Goal: Navigation & Orientation: Find specific page/section

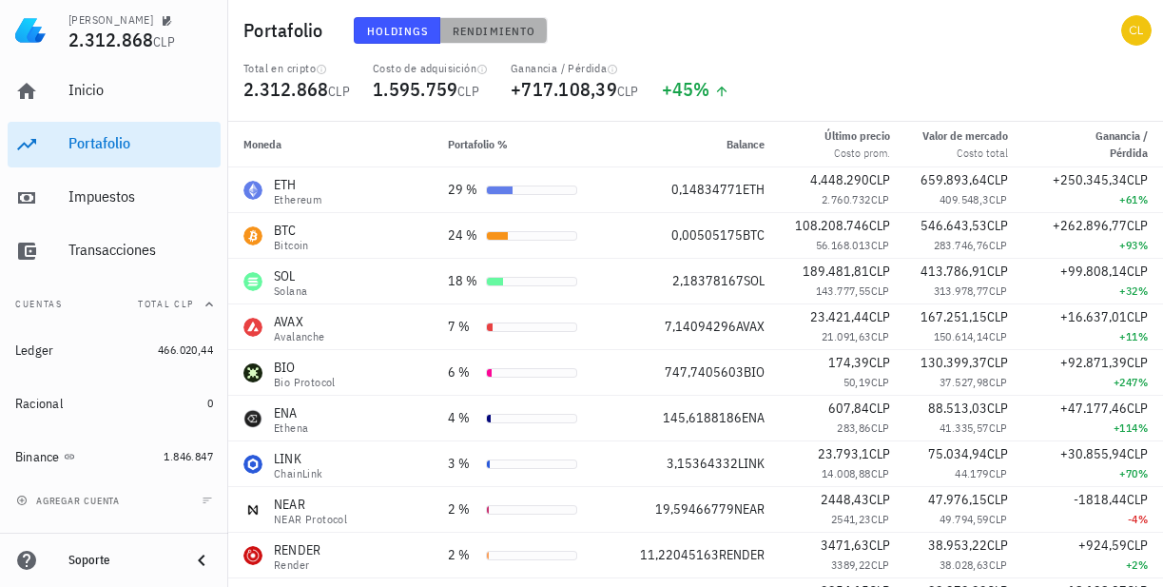
click at [490, 31] on span "Rendimiento" at bounding box center [494, 31] width 84 height 14
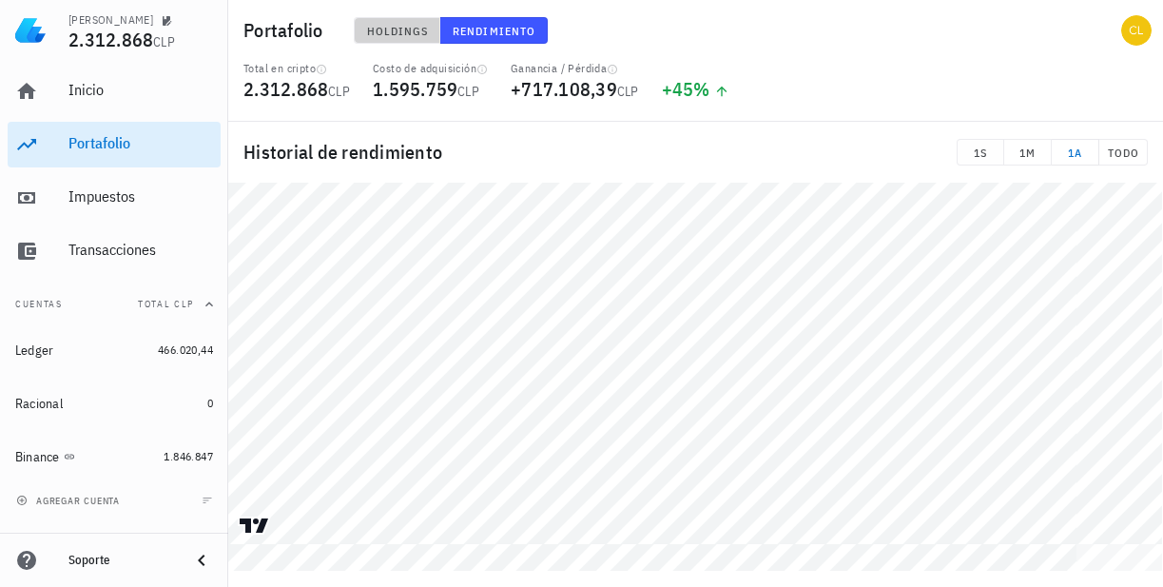
click at [414, 31] on span "Holdings" at bounding box center [397, 31] width 63 height 14
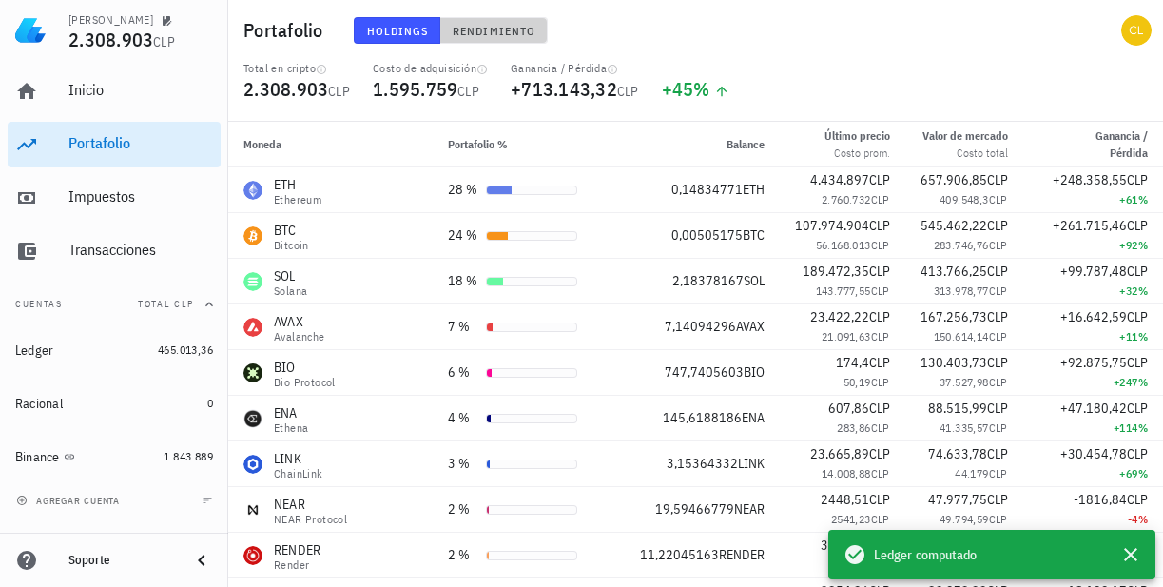
click at [493, 24] on span "Rendimiento" at bounding box center [494, 31] width 84 height 14
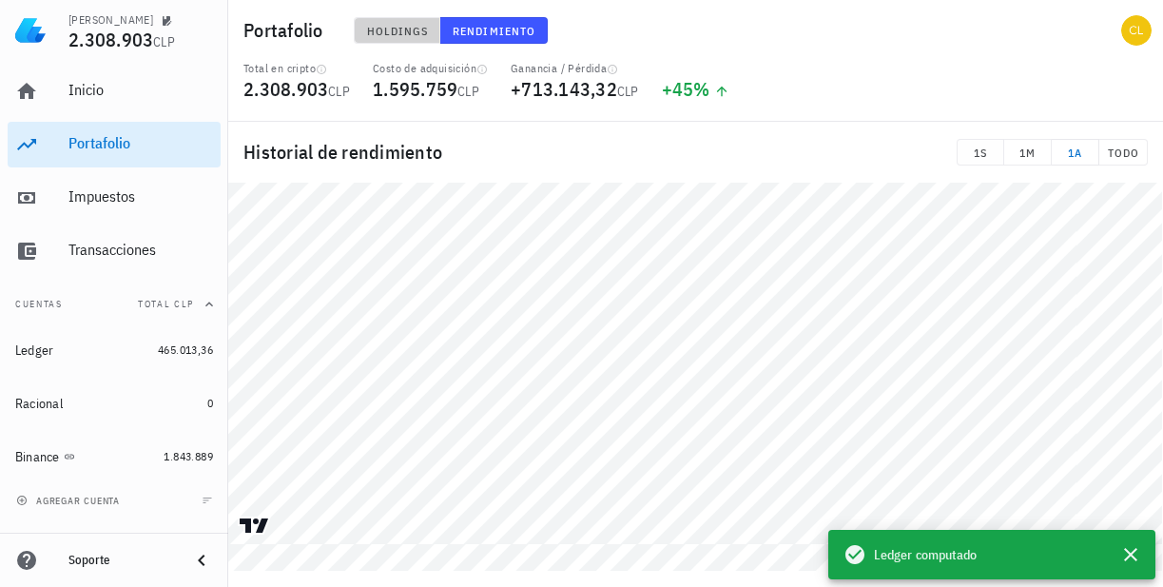
click at [408, 24] on span "Holdings" at bounding box center [397, 31] width 63 height 14
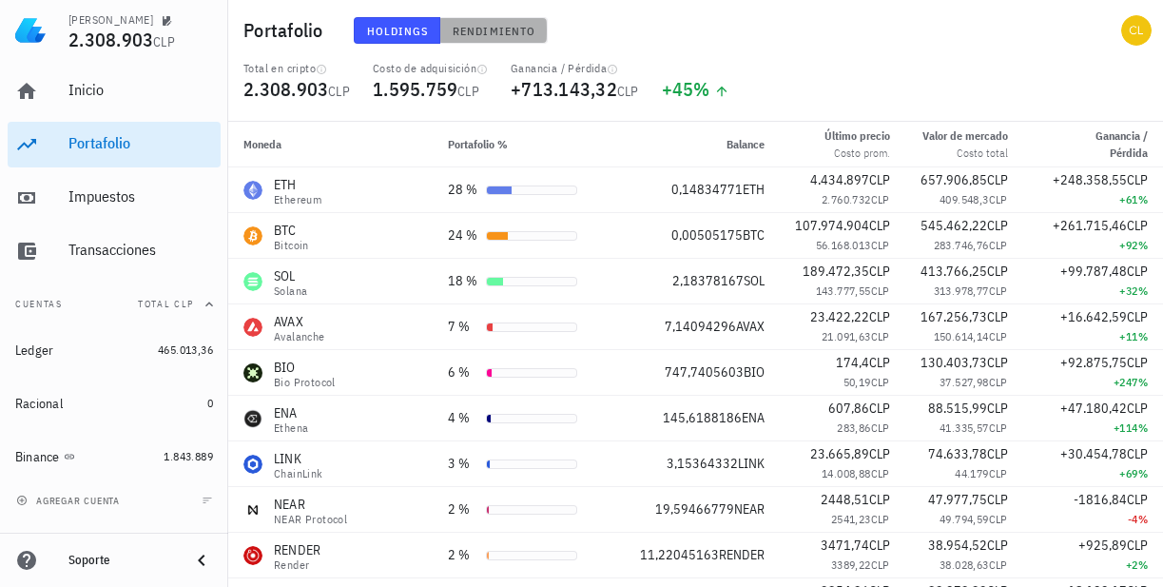
click at [494, 35] on span "Rendimiento" at bounding box center [494, 31] width 84 height 14
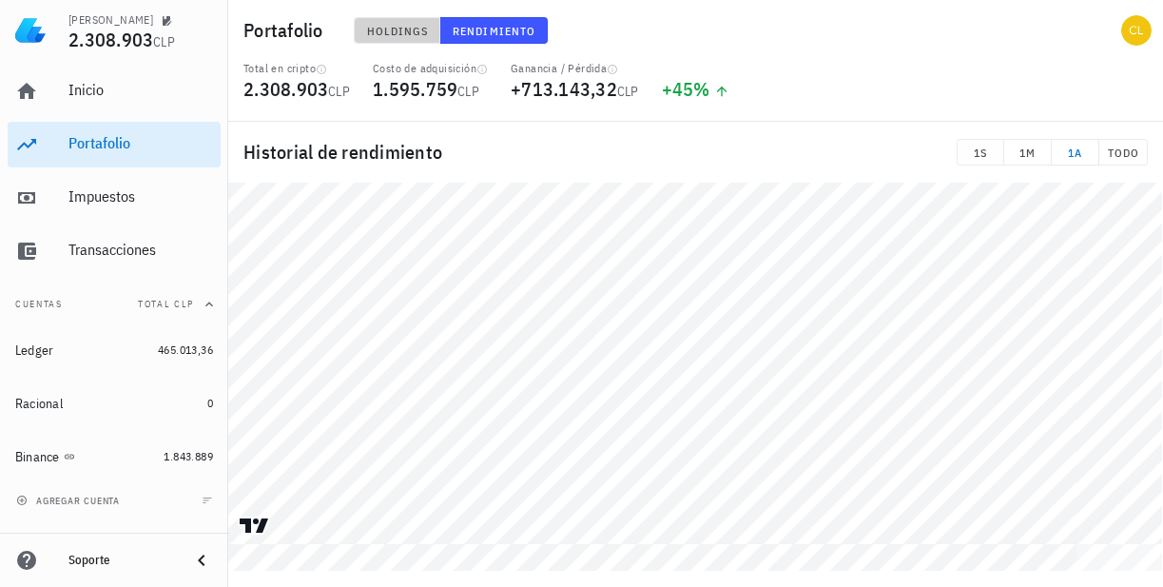
click at [401, 30] on span "Holdings" at bounding box center [397, 31] width 63 height 14
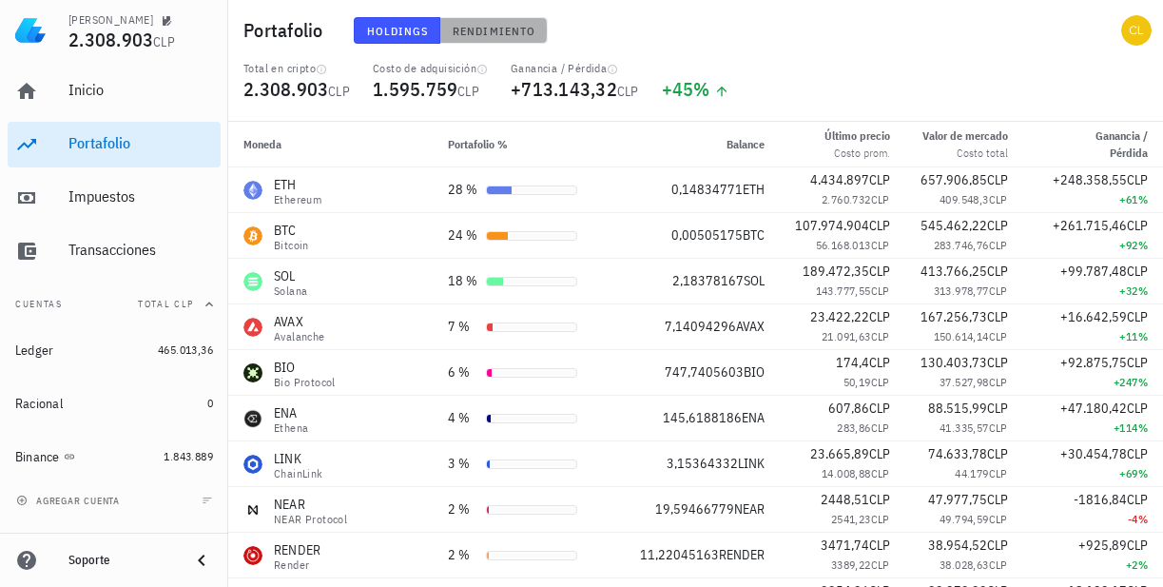
click at [474, 31] on span "Rendimiento" at bounding box center [494, 31] width 84 height 14
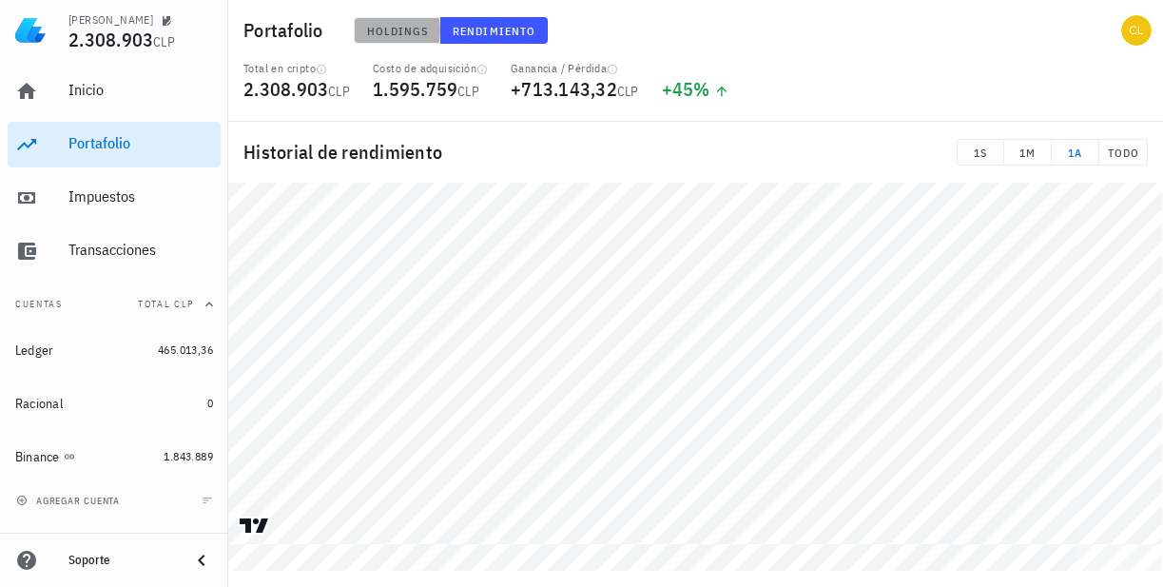
click at [405, 36] on span "Holdings" at bounding box center [397, 31] width 63 height 14
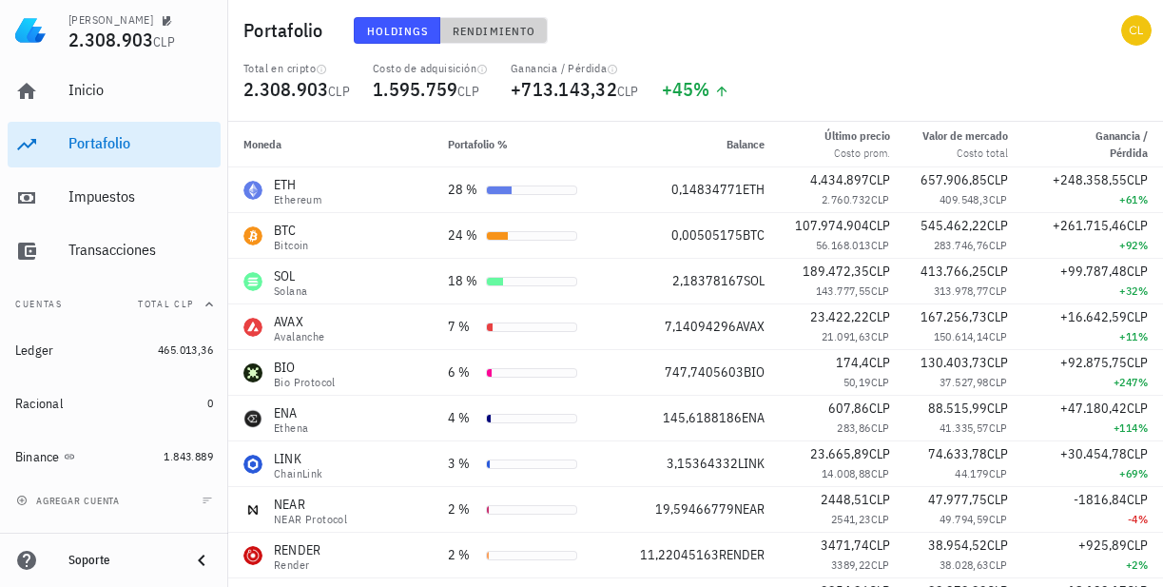
click at [470, 38] on button "Rendimiento" at bounding box center [494, 30] width 108 height 27
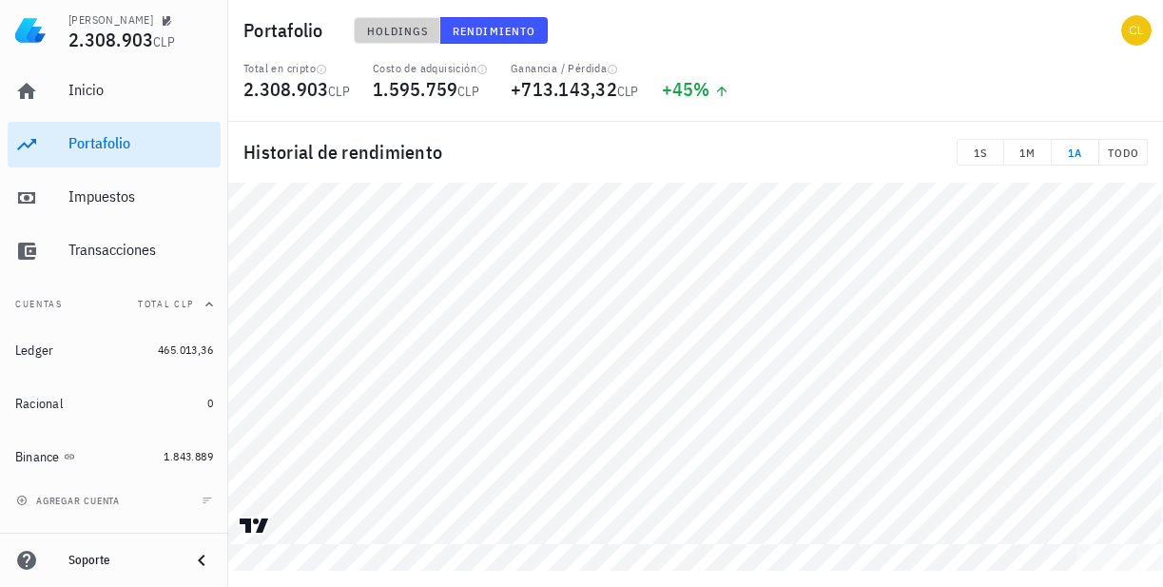
click at [396, 42] on button "Holdings" at bounding box center [398, 30] width 88 height 27
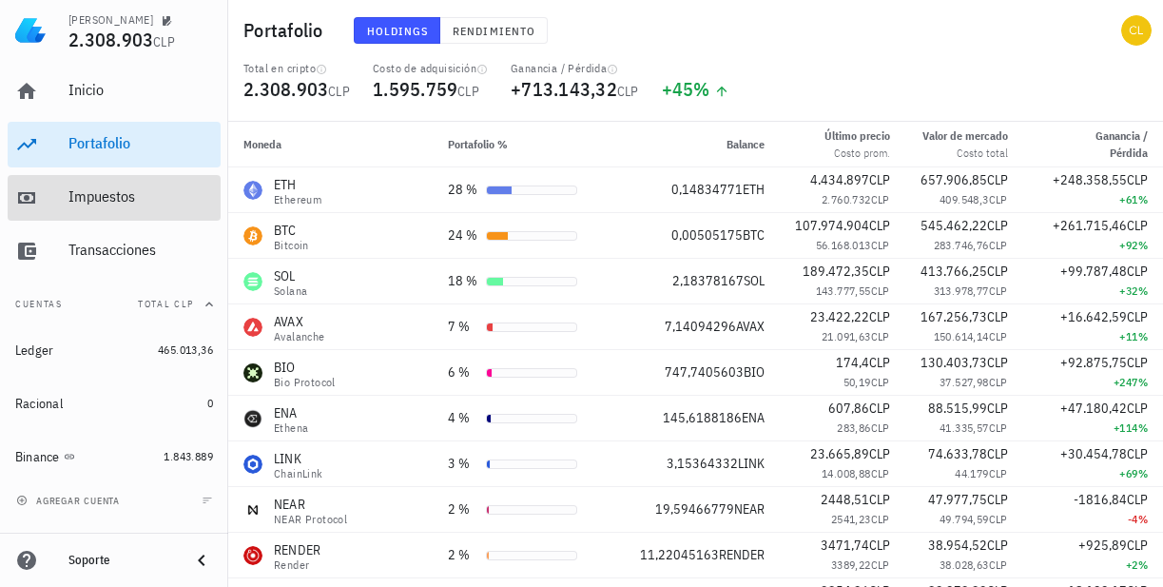
click at [103, 198] on div "Impuestos" at bounding box center [140, 196] width 145 height 18
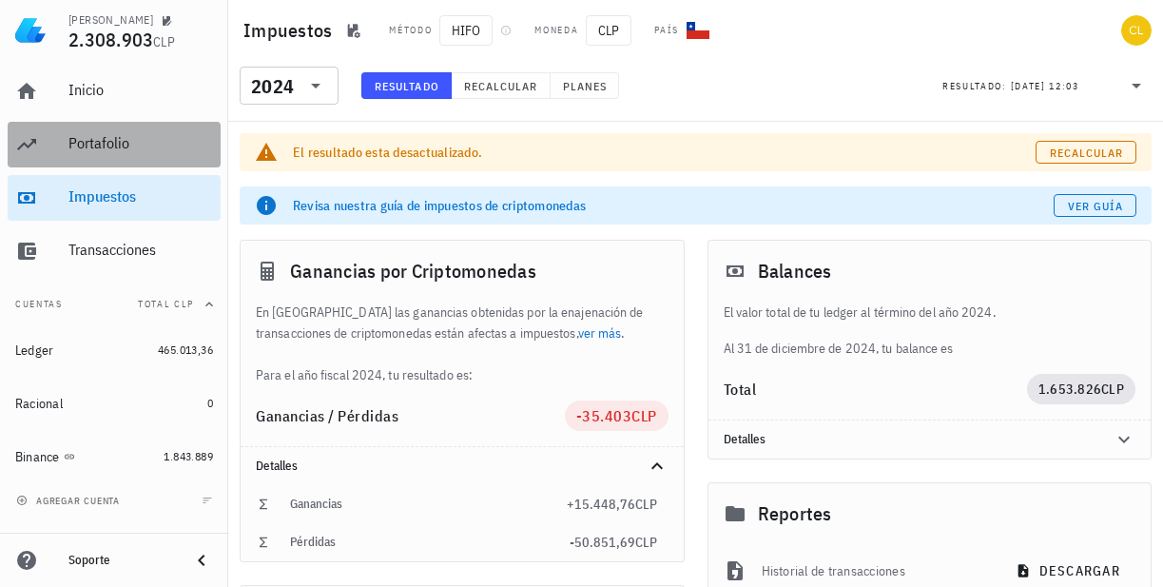
click at [116, 149] on div "Portafolio" at bounding box center [140, 143] width 145 height 18
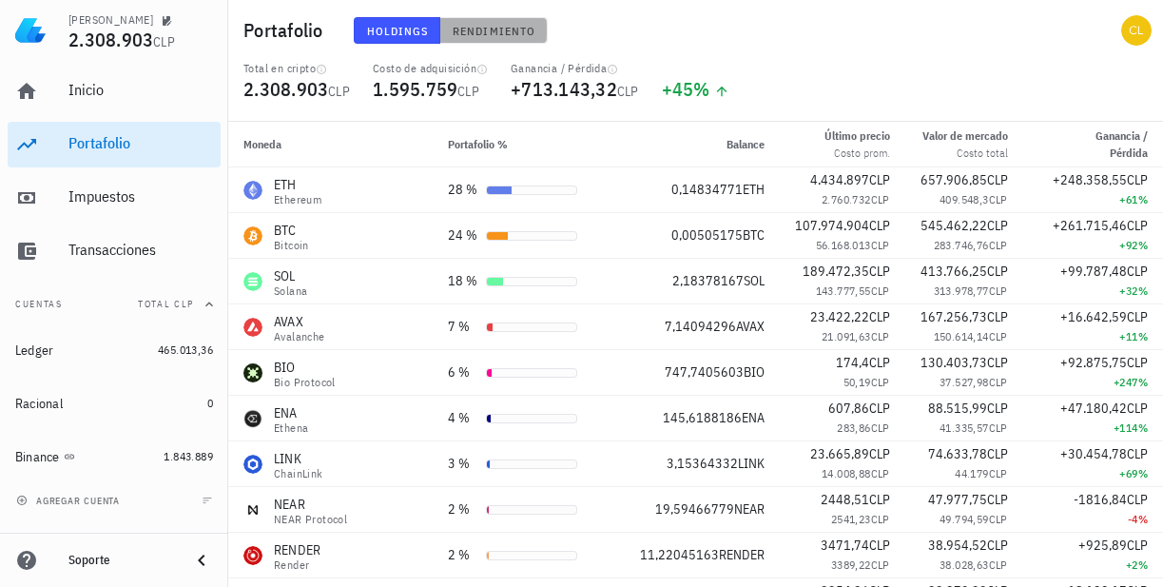
click at [481, 29] on span "Rendimiento" at bounding box center [494, 31] width 84 height 14
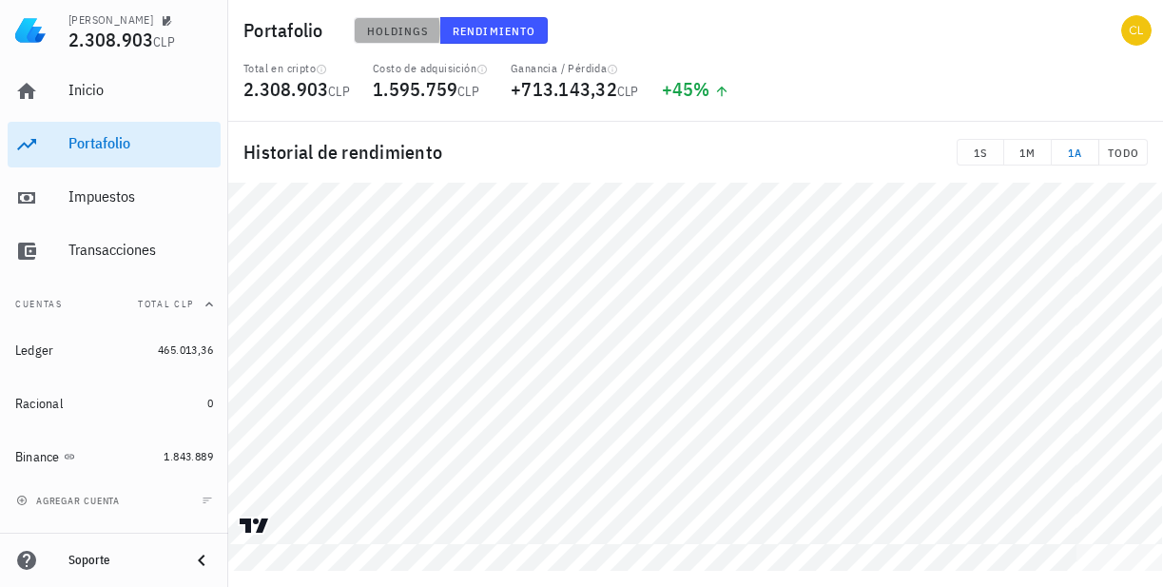
click at [405, 32] on span "Holdings" at bounding box center [397, 31] width 63 height 14
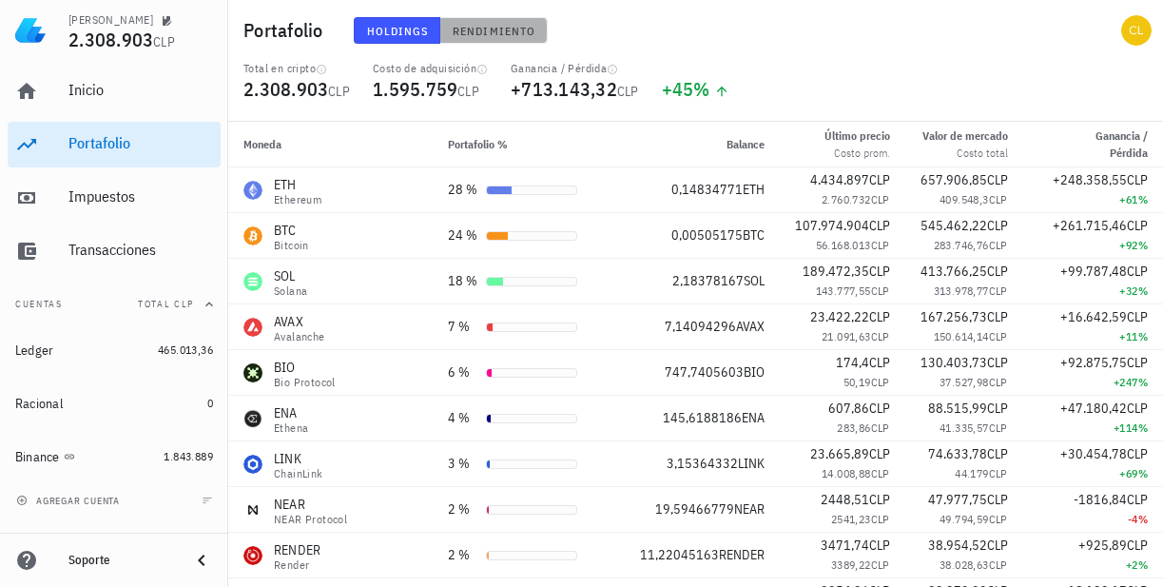
click at [477, 30] on span "Rendimiento" at bounding box center [494, 31] width 84 height 14
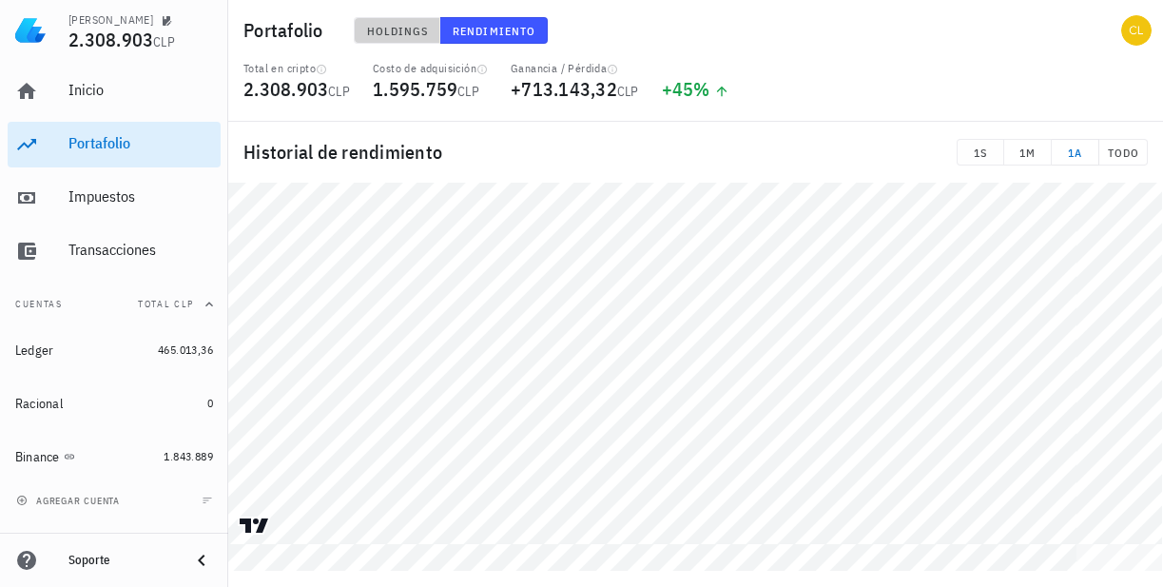
click at [401, 29] on span "Holdings" at bounding box center [397, 31] width 63 height 14
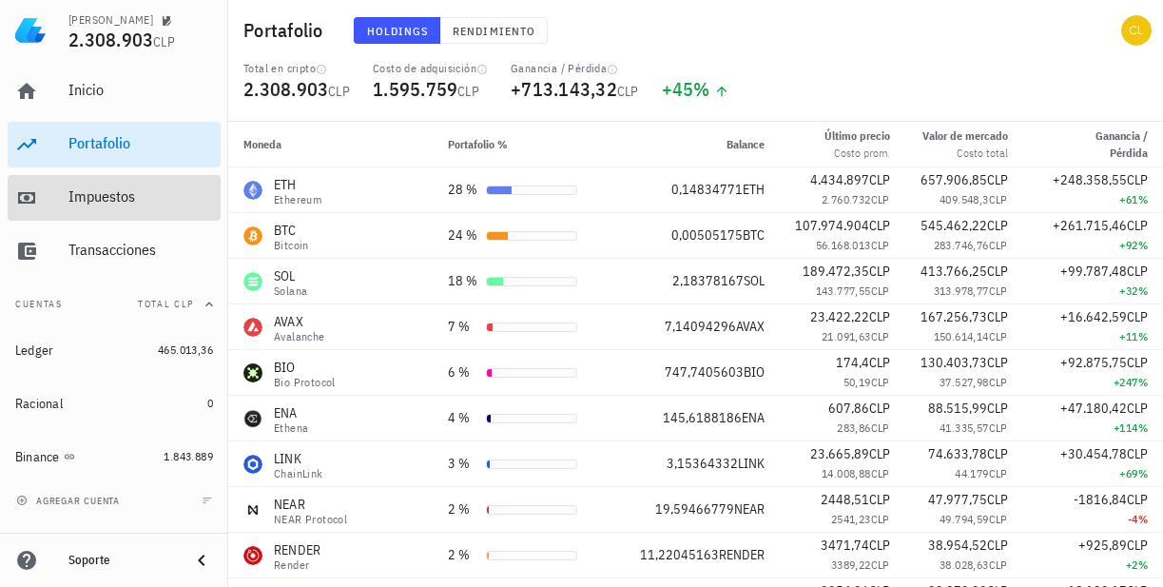
click at [141, 208] on div "Impuestos" at bounding box center [140, 197] width 145 height 43
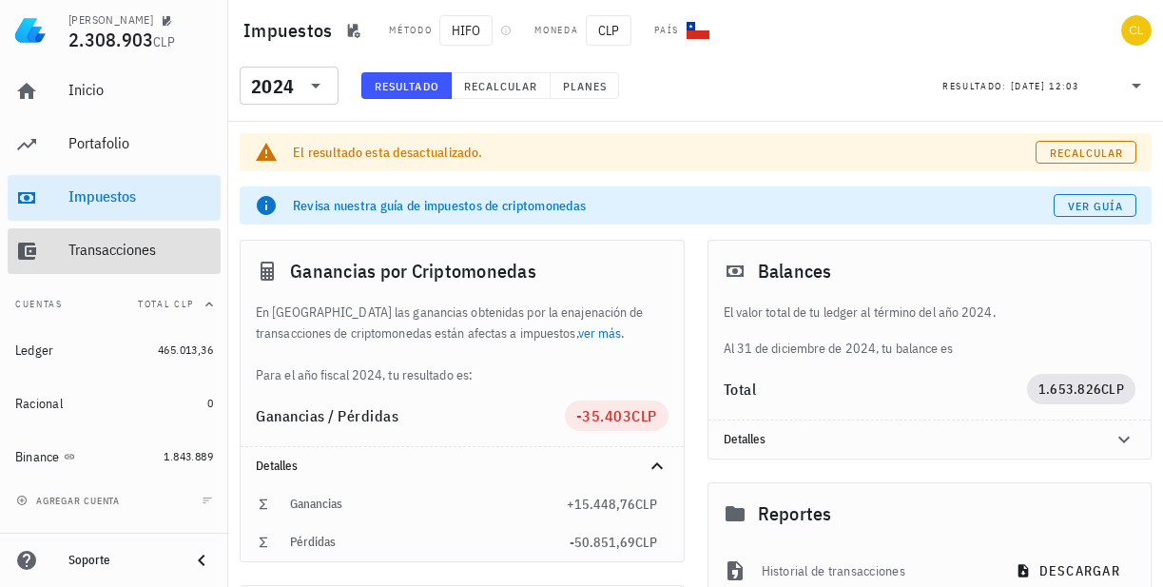
click at [124, 245] on div "Transacciones" at bounding box center [140, 250] width 145 height 18
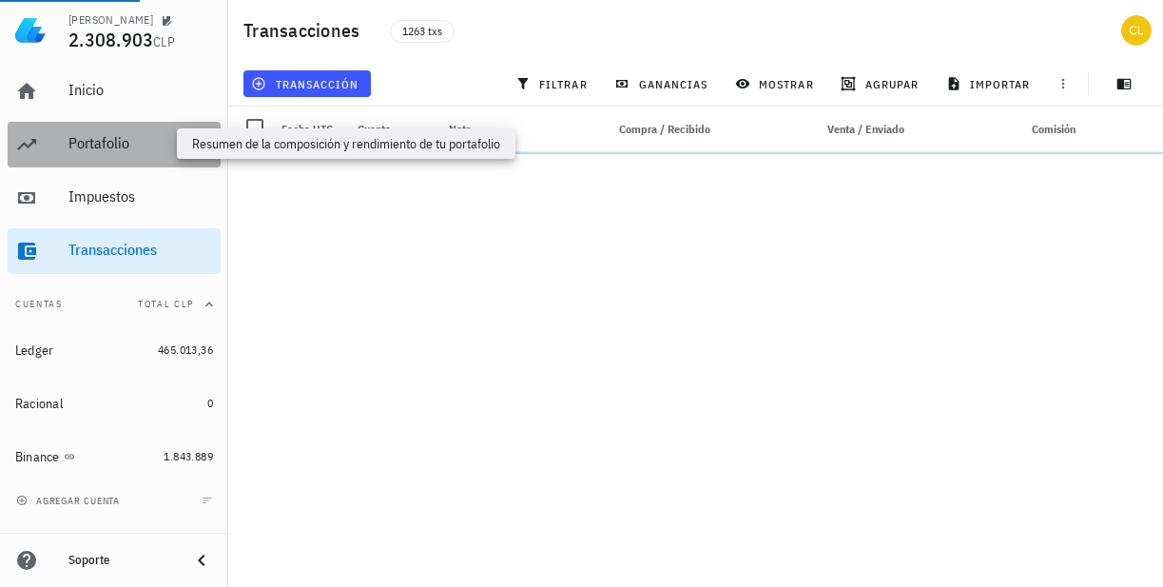
click at [127, 142] on div "Portafolio" at bounding box center [140, 143] width 145 height 18
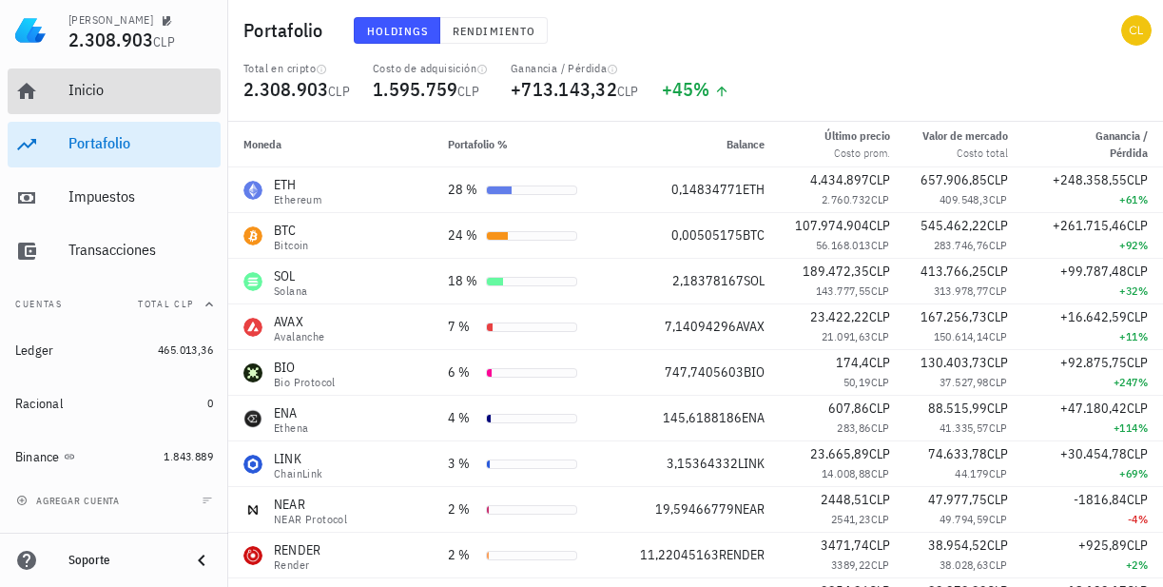
click at [131, 103] on div "Inicio" at bounding box center [140, 90] width 145 height 43
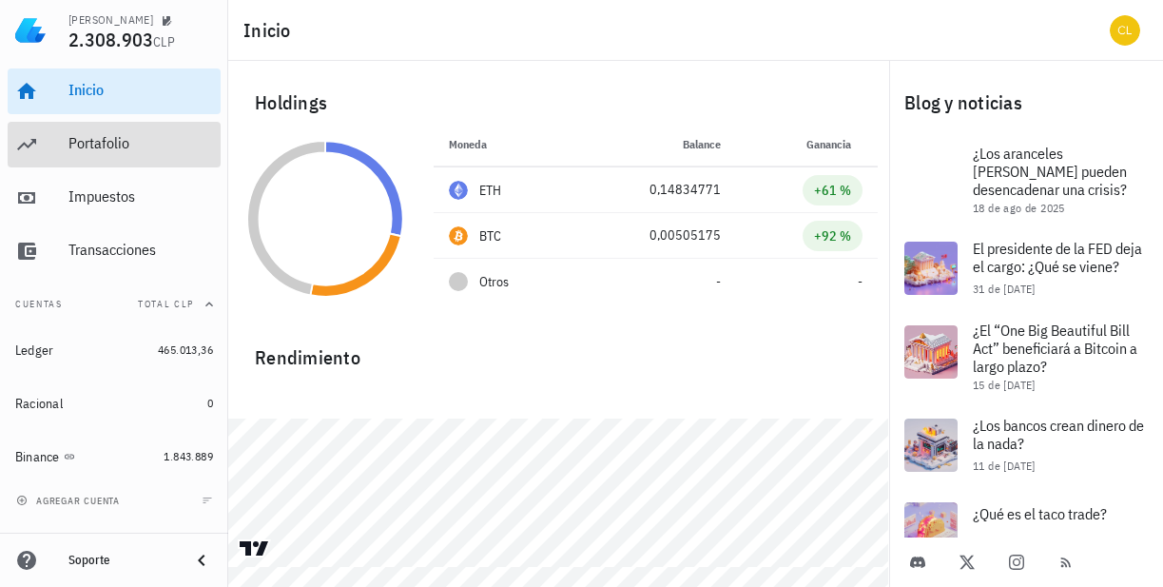
click at [128, 142] on div "Portafolio" at bounding box center [140, 143] width 145 height 18
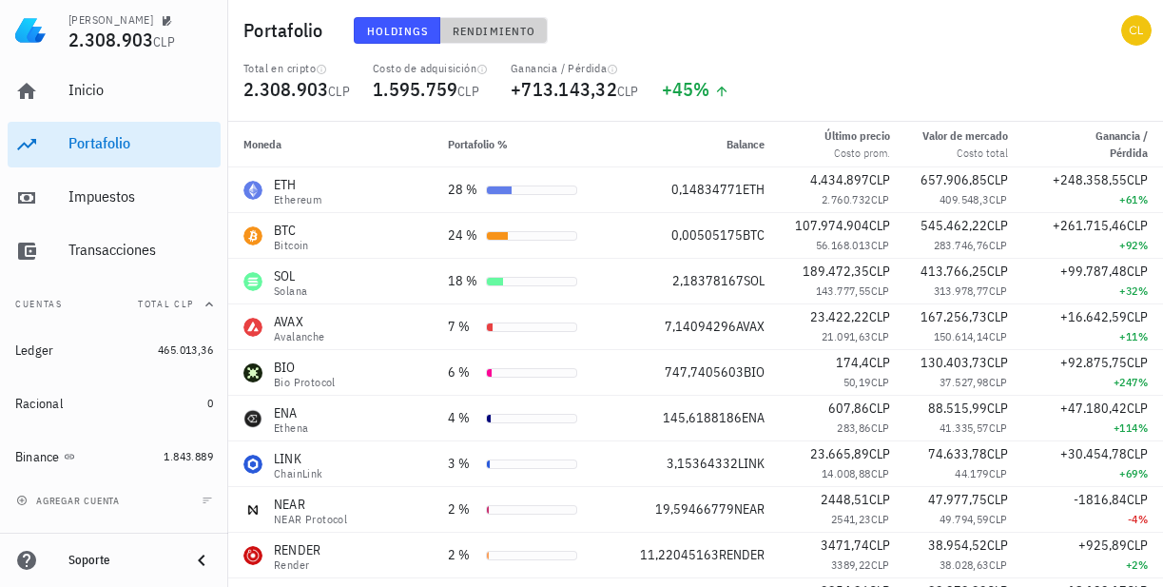
click at [484, 29] on span "Rendimiento" at bounding box center [494, 31] width 84 height 14
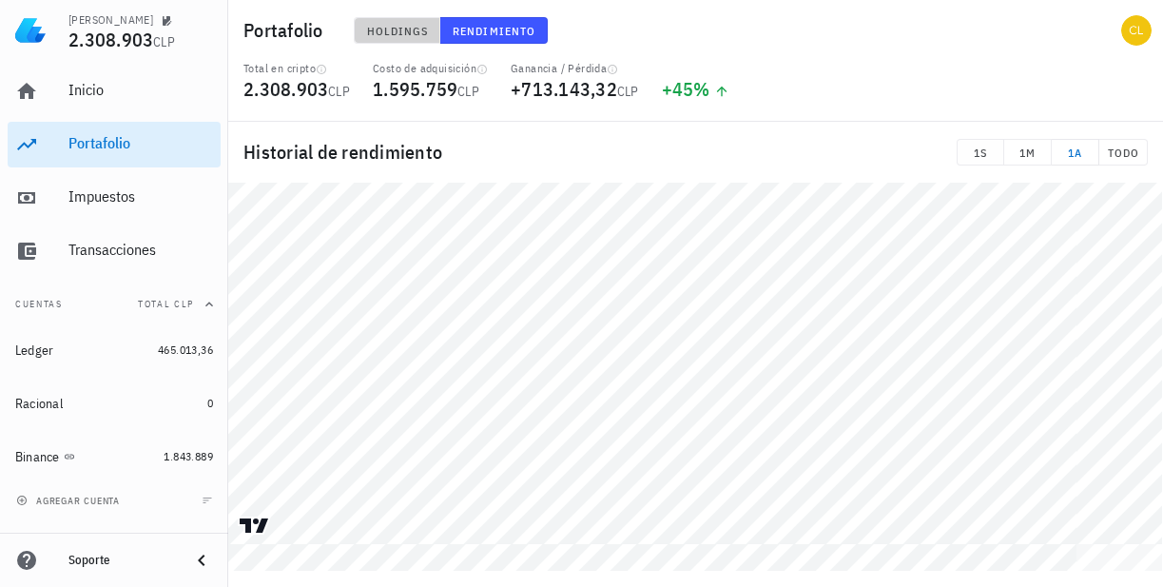
click at [399, 33] on span "Holdings" at bounding box center [397, 31] width 63 height 14
